Goal: Task Accomplishment & Management: Complete application form

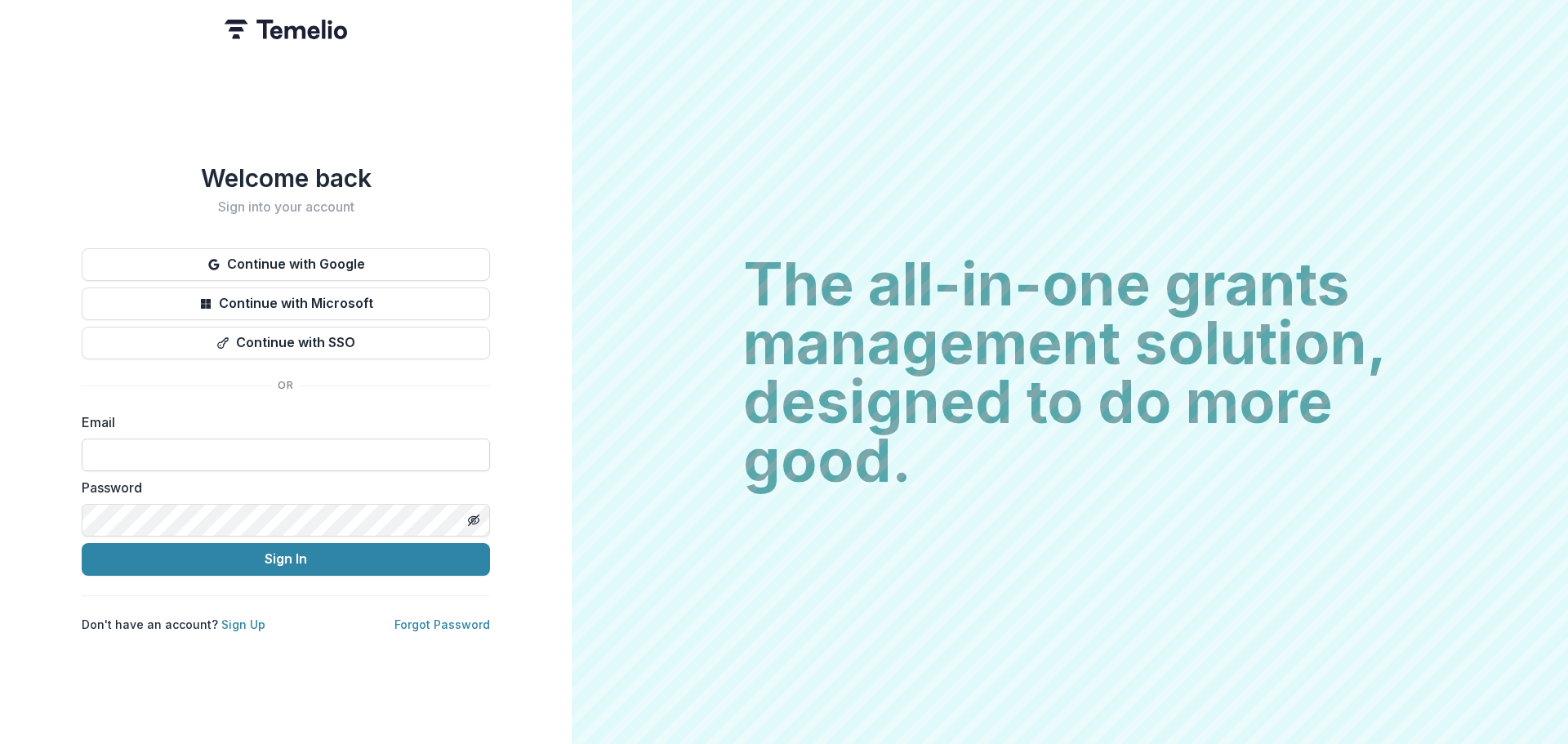
click at [183, 444] on input at bounding box center [286, 454] width 409 height 32
type input "**********"
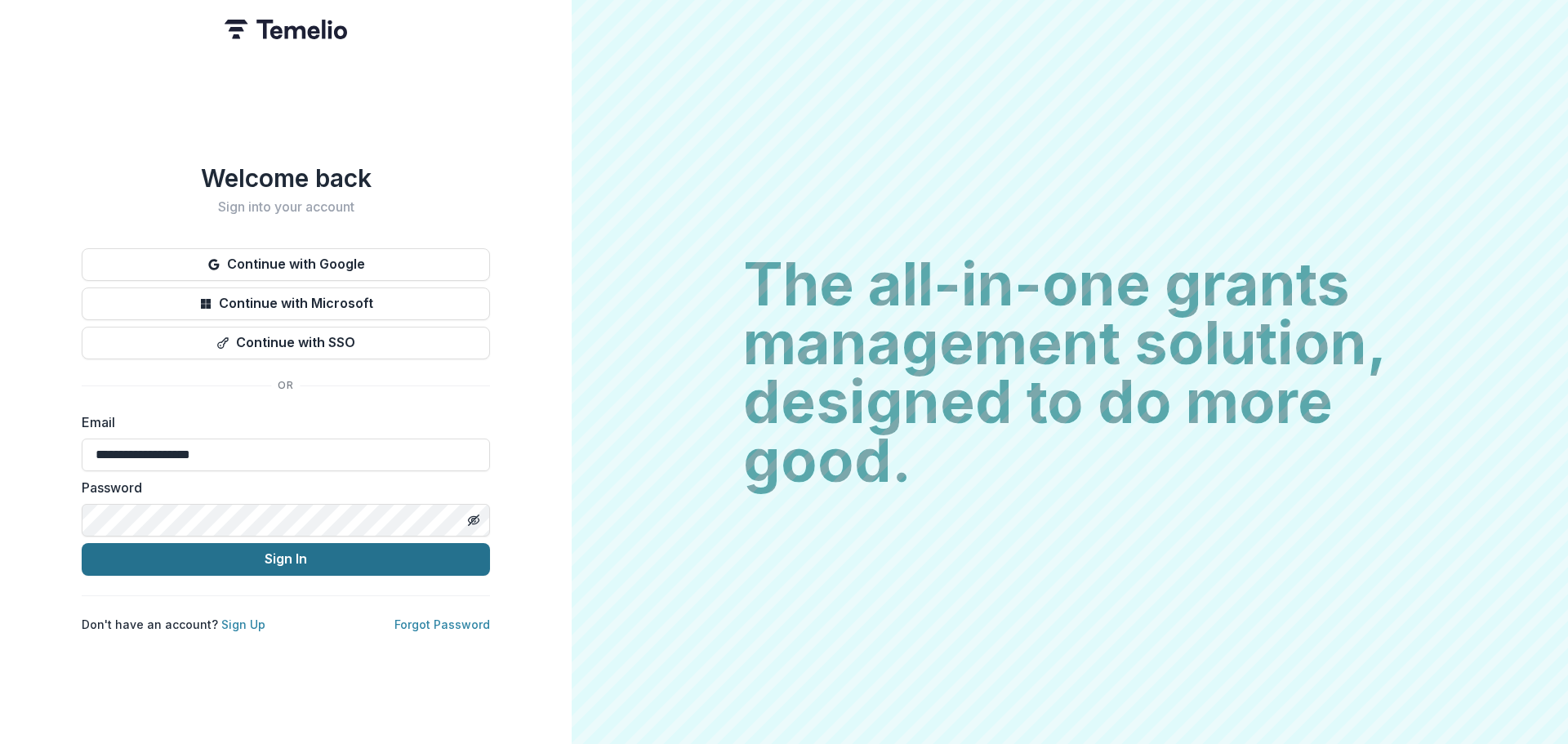
click at [258, 543] on button "Sign In" at bounding box center [286, 559] width 409 height 32
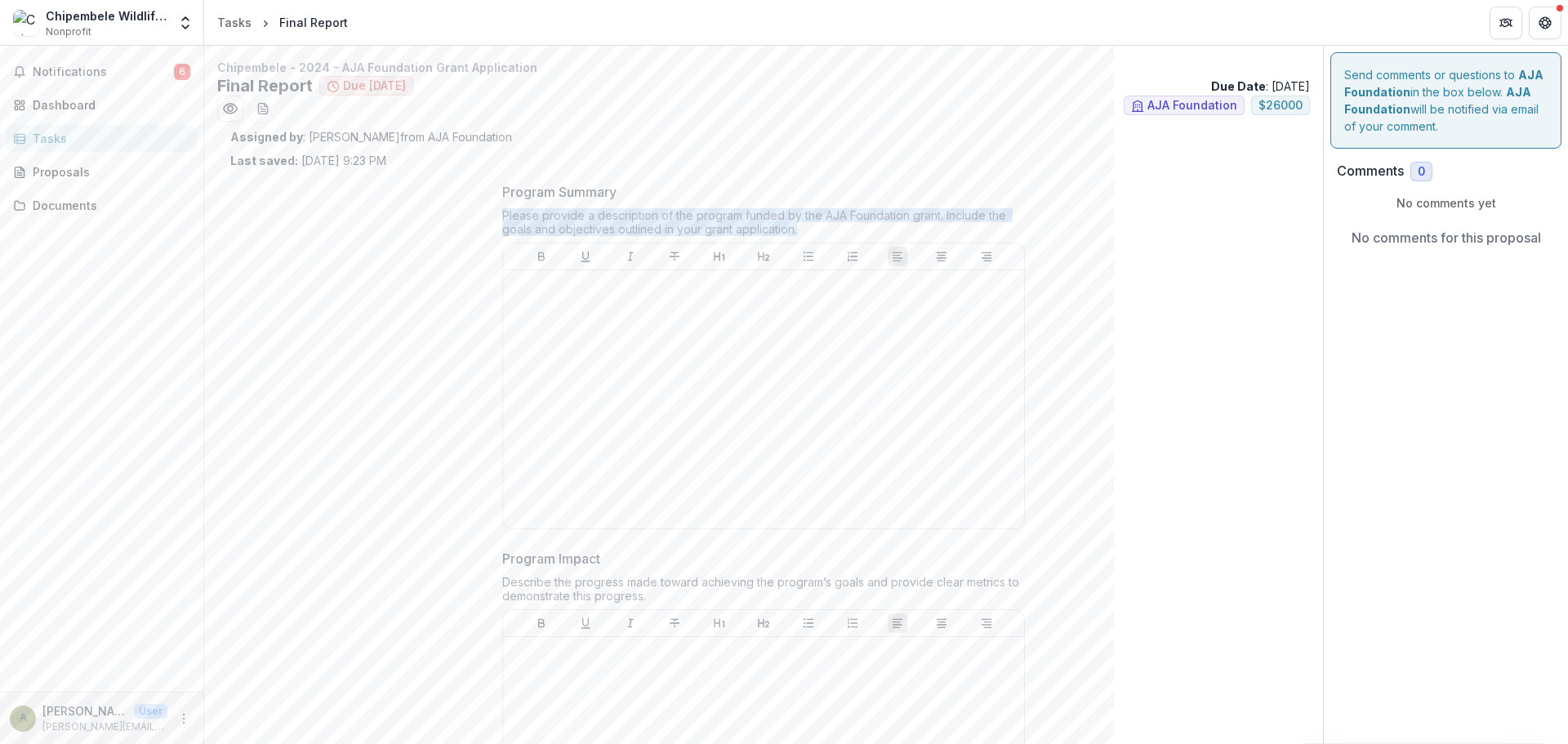
drag, startPoint x: 793, startPoint y: 233, endPoint x: 495, endPoint y: 220, distance: 298.3
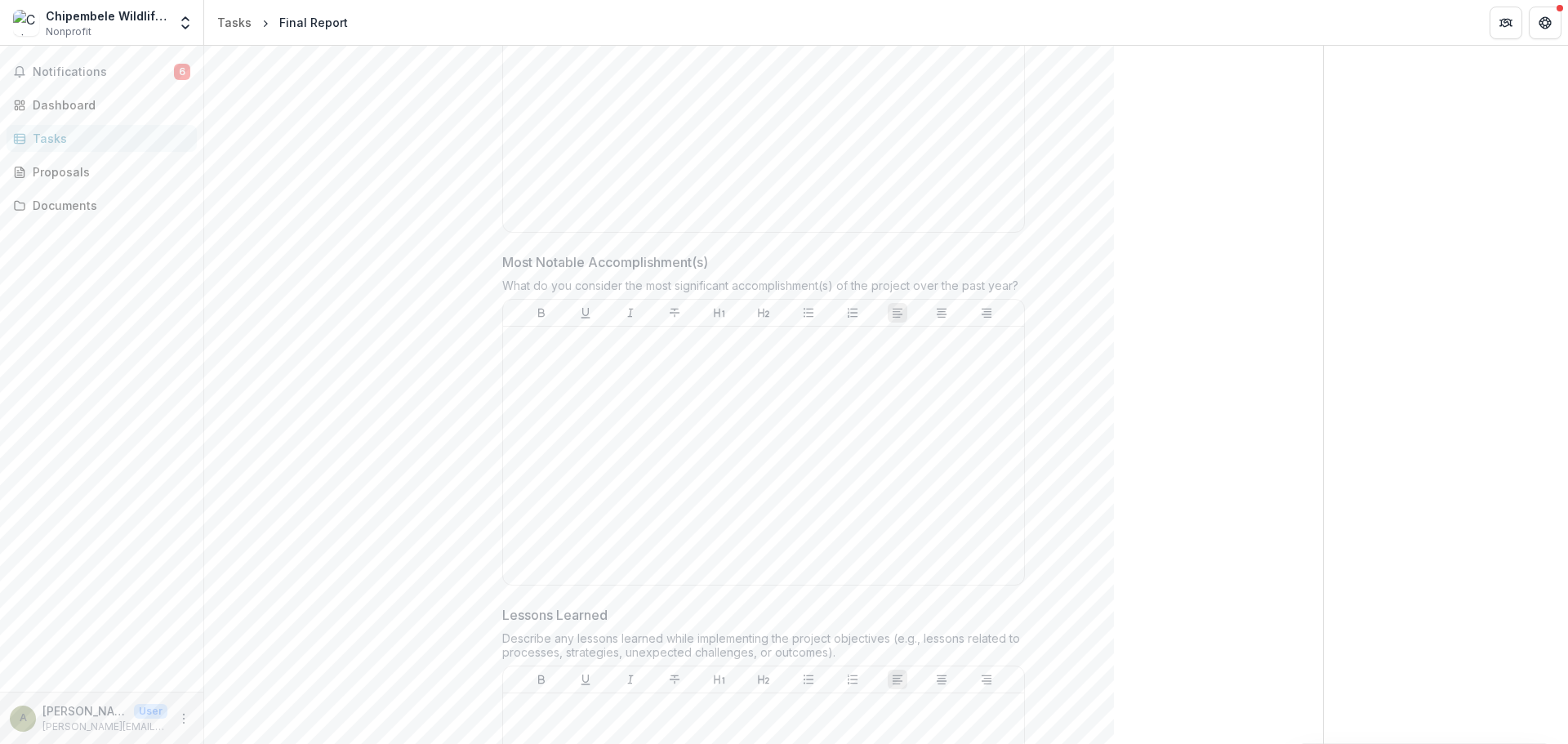
scroll to position [735, 0]
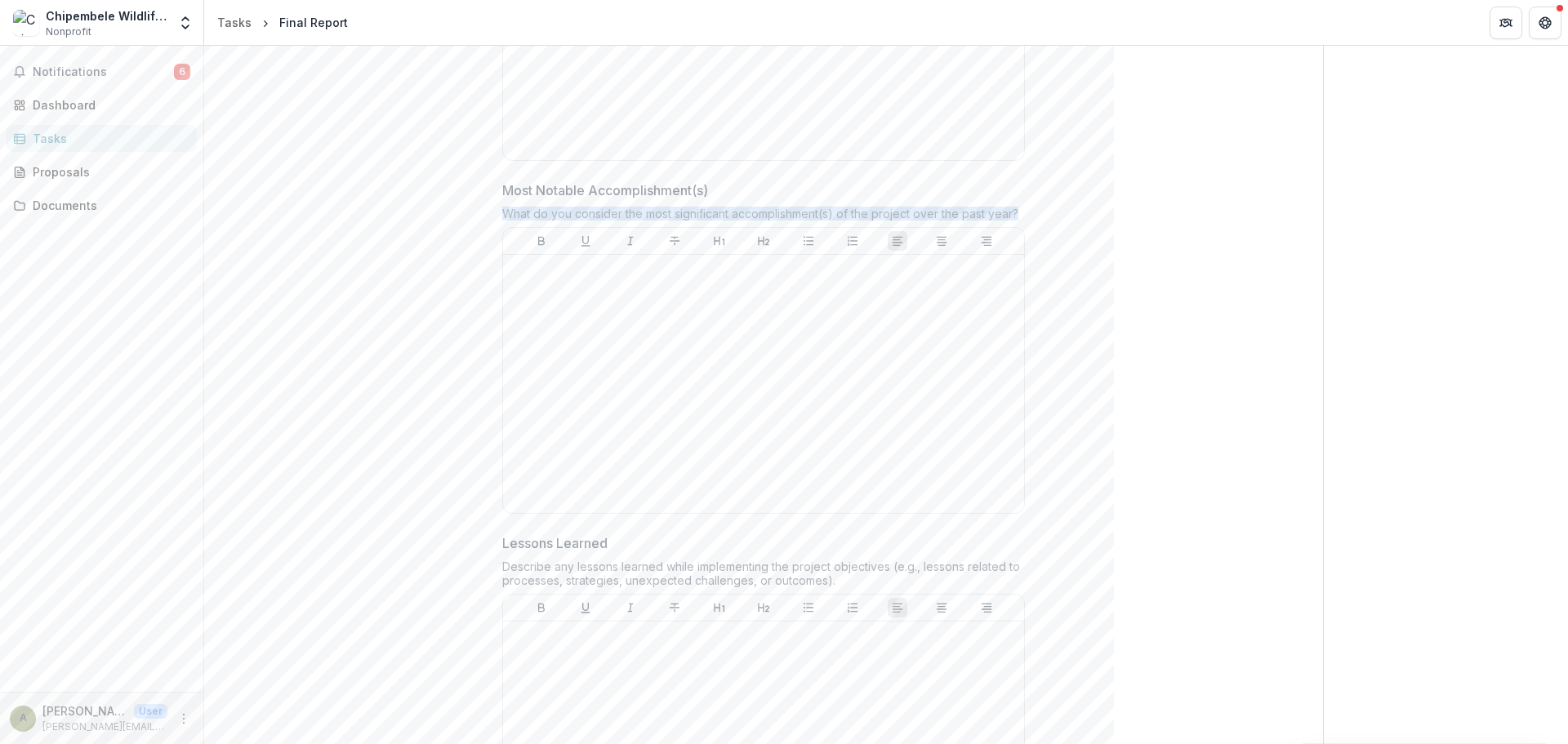
drag, startPoint x: 1015, startPoint y: 215, endPoint x: 501, endPoint y: 210, distance: 514.0
click at [502, 210] on div "What do you consider the most significant accomplishment(s) of the project over…" at bounding box center [764, 216] width 523 height 20
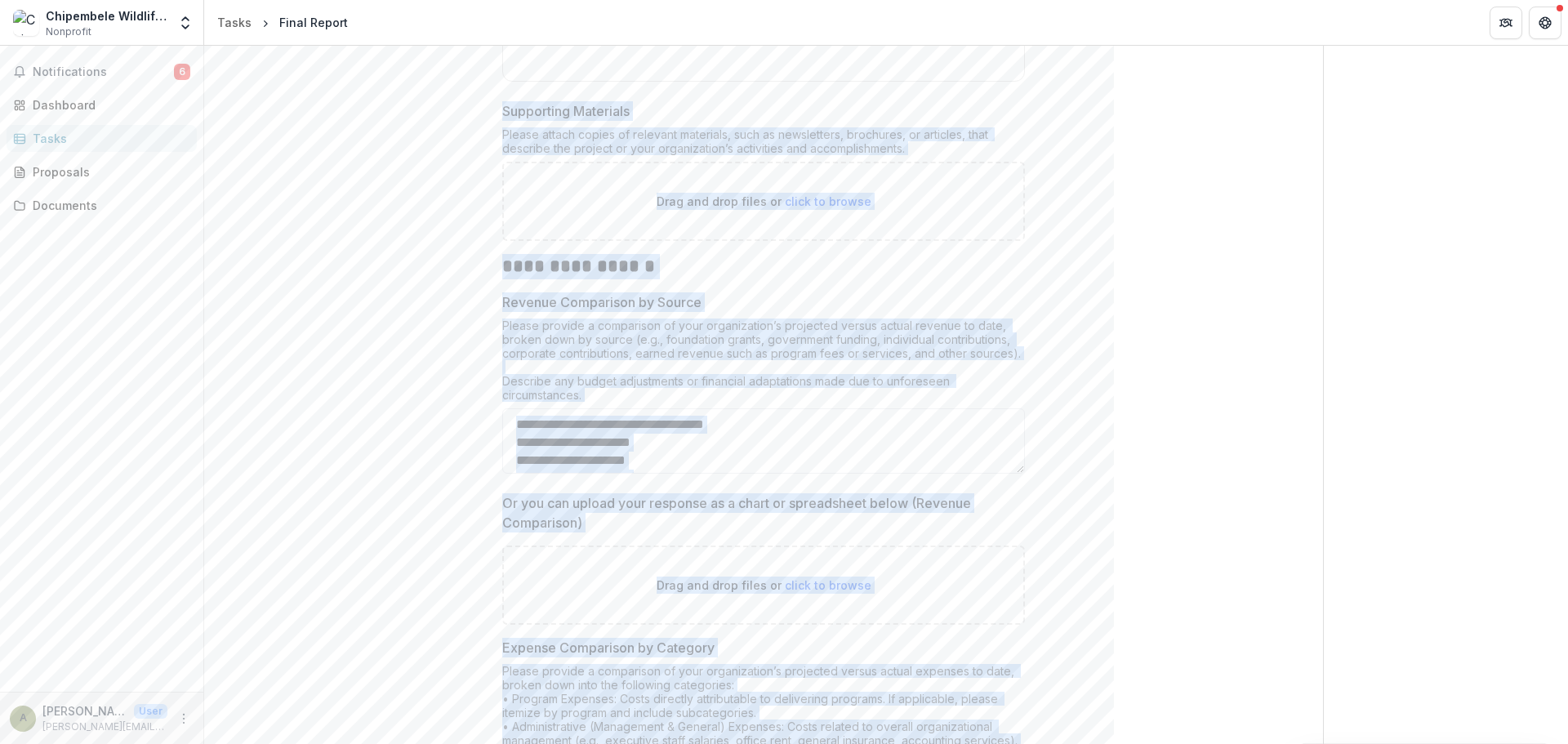
scroll to position [3104, 0]
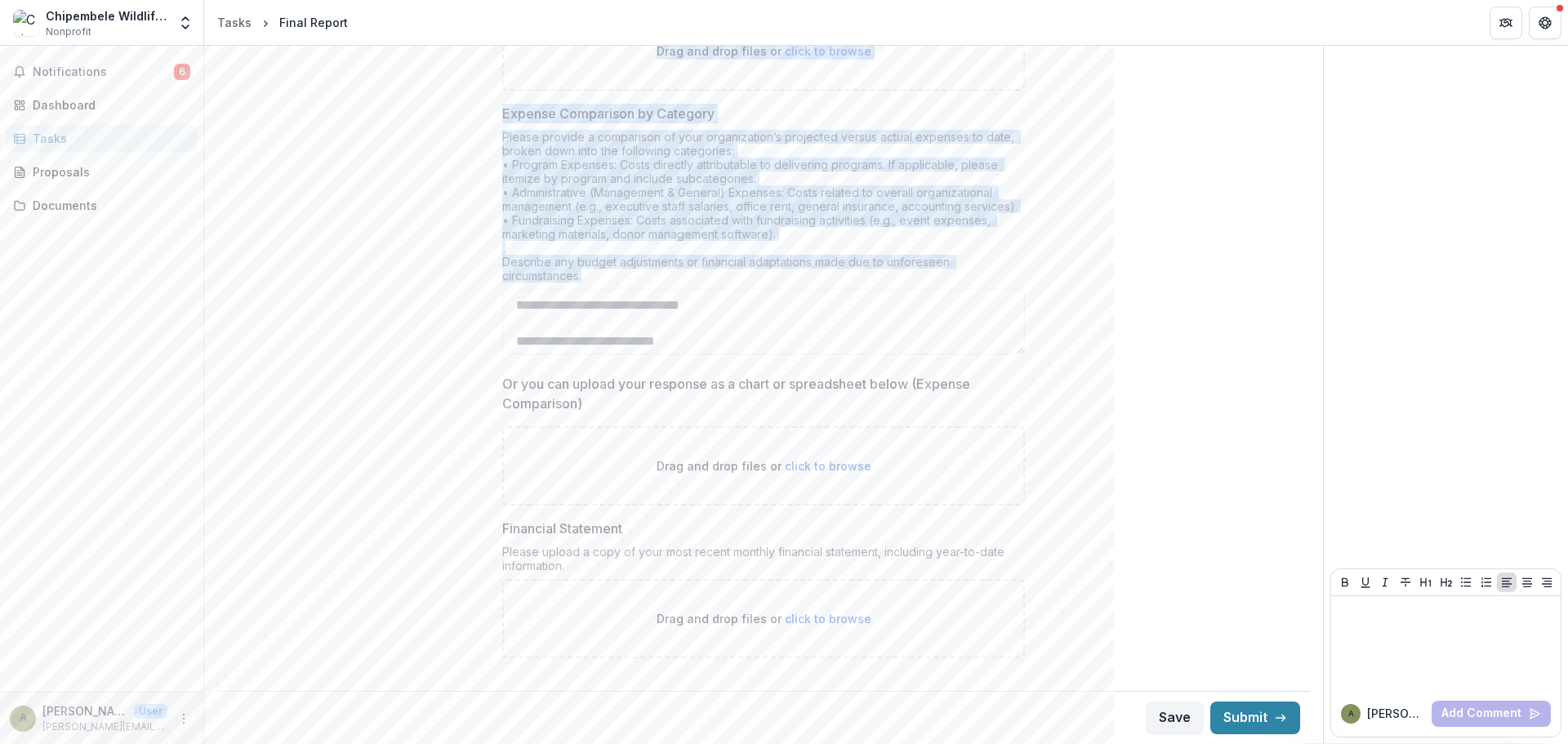
drag, startPoint x: 501, startPoint y: 193, endPoint x: 817, endPoint y: 277, distance: 327.0
copy div "Program Summary Please provide a description of the program funded by the AJA F…"
